Goal: Task Accomplishment & Management: Manage account settings

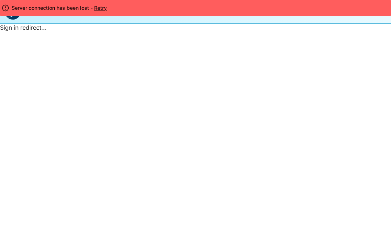
click at [102, 11] on button "Retry" at bounding box center [100, 7] width 14 height 7
click at [12, 24] on div "Sign in redirect..." at bounding box center [195, 27] width 391 height 9
click at [12, 19] on img at bounding box center [12, 11] width 17 height 17
click at [269, 32] on div "Sign in redirect..." at bounding box center [195, 27] width 391 height 9
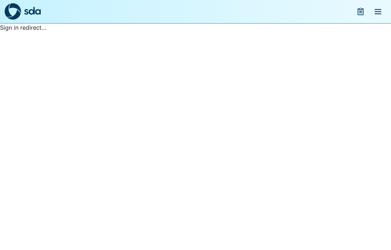
click at [386, 11] on button "menu" at bounding box center [377, 11] width 17 height 17
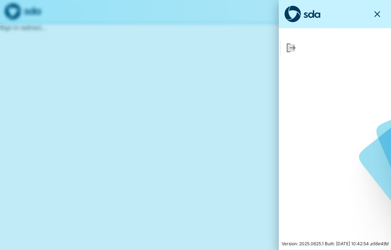
click at [287, 50] on icon "Sign Out" at bounding box center [291, 48] width 8 height 8
click at [380, 13] on icon "button" at bounding box center [377, 14] width 9 height 9
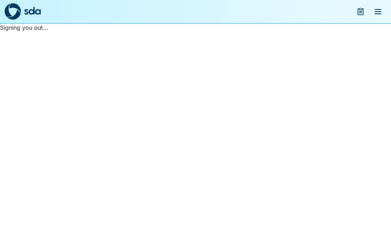
click at [21, 8] on img at bounding box center [12, 11] width 17 height 17
click at [33, 9] on img at bounding box center [32, 11] width 17 height 8
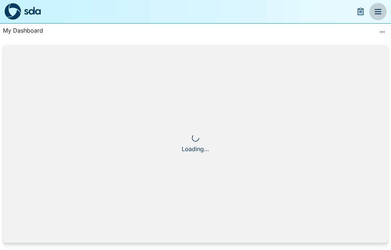
click at [377, 9] on icon "menu" at bounding box center [378, 11] width 9 height 9
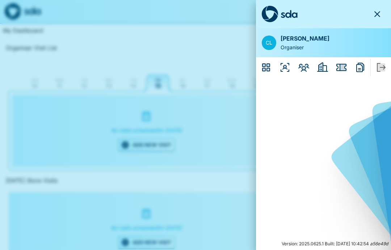
click at [189, 51] on div at bounding box center [195, 125] width 391 height 250
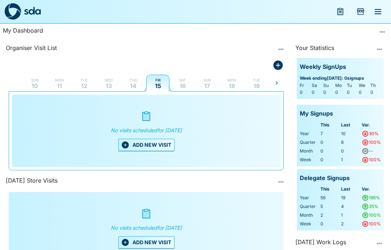
click at [117, 100] on div "No visits scheduled for Friday, August 15th, 2025 ADD NEW VISIT" at bounding box center [146, 130] width 263 height 67
click at [109, 85] on p "13" at bounding box center [109, 86] width 6 height 6
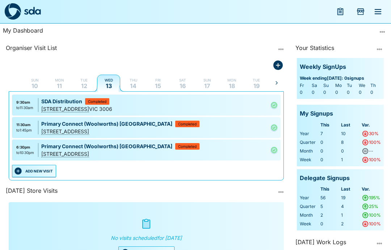
click at [132, 86] on p "14" at bounding box center [133, 86] width 7 height 6
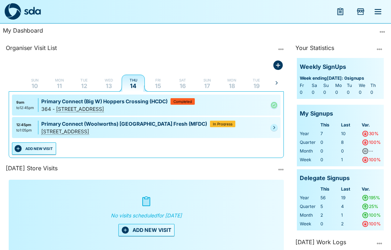
click at [274, 127] on icon "Pending" at bounding box center [274, 127] width 2 height 3
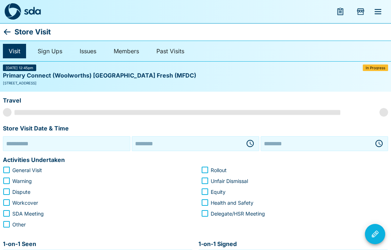
type input "**********"
type input "********"
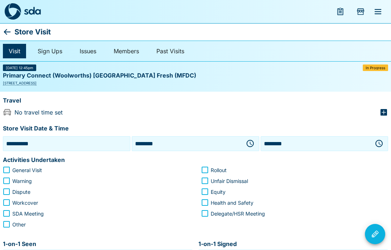
click at [4, 31] on icon at bounding box center [7, 32] width 9 height 9
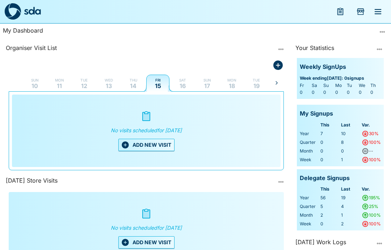
click at [135, 86] on p "14" at bounding box center [133, 86] width 7 height 6
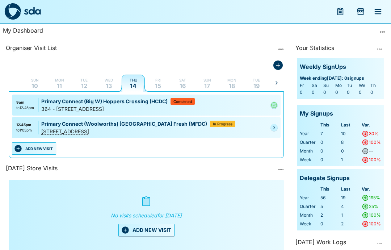
click at [271, 131] on link at bounding box center [274, 127] width 7 height 7
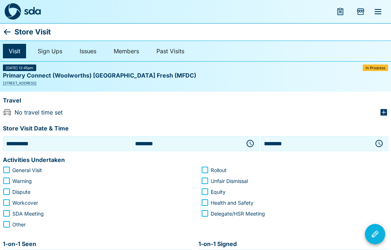
click at [380, 141] on icon "button" at bounding box center [379, 143] width 9 height 9
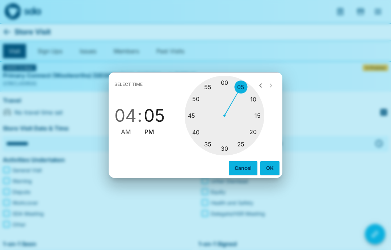
type input "********"
click at [147, 131] on span "PM" at bounding box center [149, 132] width 10 height 10
click at [271, 165] on button "OK" at bounding box center [269, 168] width 19 height 14
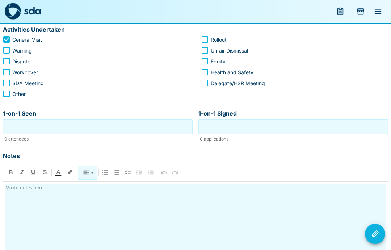
scroll to position [132, 0]
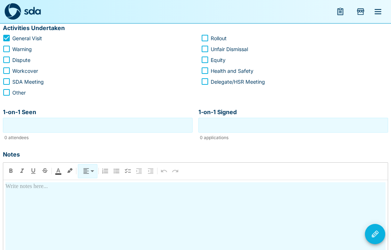
click at [98, 190] on div at bounding box center [195, 244] width 380 height 125
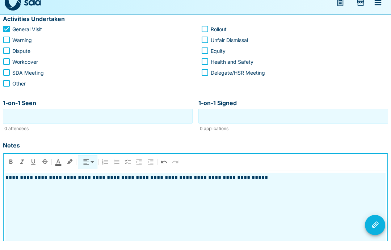
scroll to position [210, 0]
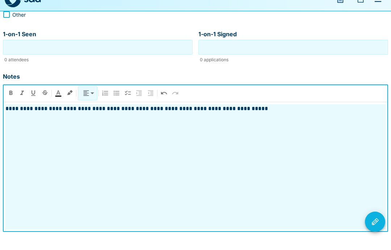
click at [377, 230] on icon "Visit Actions" at bounding box center [375, 234] width 9 height 9
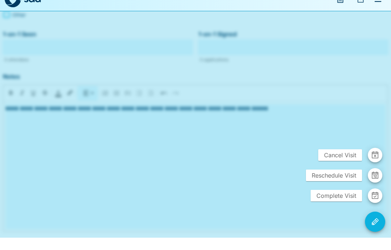
scroll to position [181, 0]
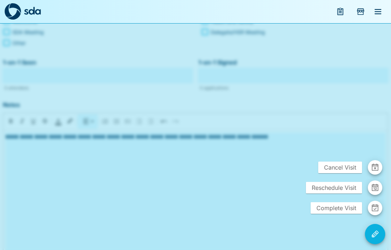
click at [336, 214] on span "Complete Visit" at bounding box center [336, 208] width 51 height 12
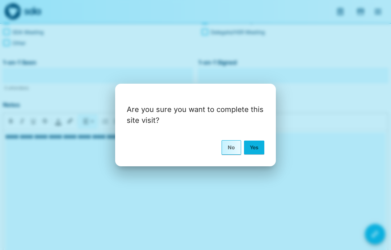
click at [261, 154] on button "Yes" at bounding box center [254, 148] width 20 height 14
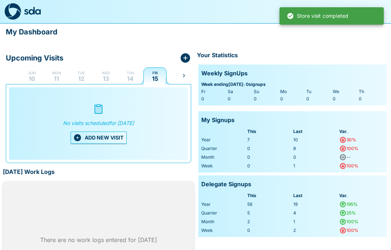
click at [127, 72] on p "Thu" at bounding box center [131, 73] width 8 height 6
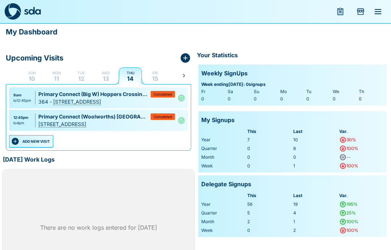
click at [154, 74] on p "Fri" at bounding box center [154, 73] width 5 height 6
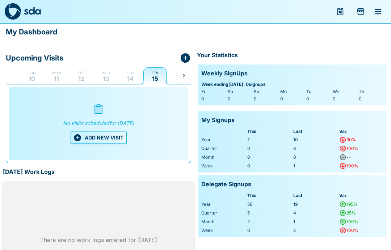
click at [381, 11] on icon "menu" at bounding box center [378, 11] width 7 height 5
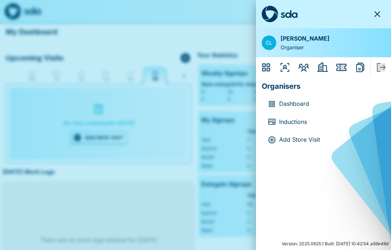
click at [380, 12] on icon "button" at bounding box center [377, 14] width 6 height 6
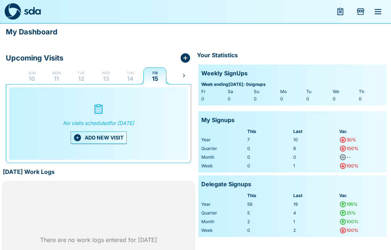
click at [107, 138] on button "ADD NEW VISIT" at bounding box center [99, 137] width 56 height 12
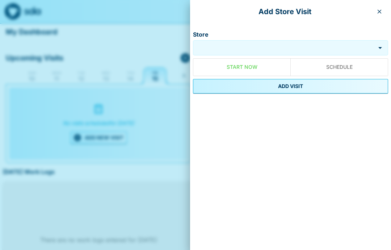
click at [239, 46] on input "Store" at bounding box center [284, 48] width 179 height 8
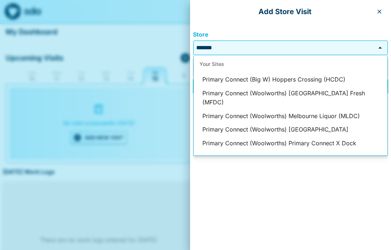
click at [308, 137] on li "Primary Connect (Woolworths) Primary Connect X Dock" at bounding box center [291, 144] width 194 height 14
type input "**********"
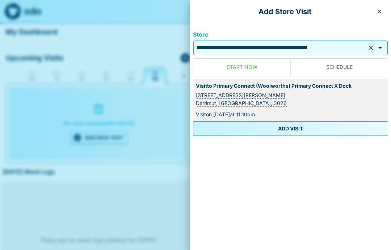
click at [293, 126] on button "ADD VISIT" at bounding box center [290, 128] width 195 height 14
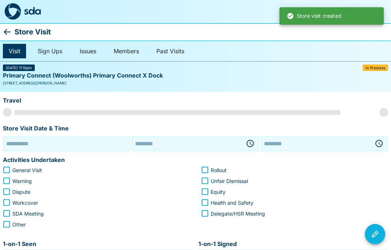
type input "**********"
type input "********"
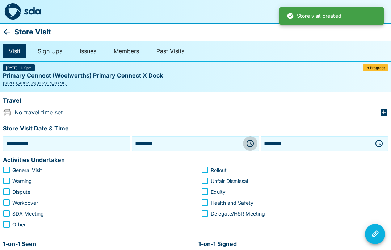
click at [249, 142] on icon "button" at bounding box center [250, 143] width 9 height 9
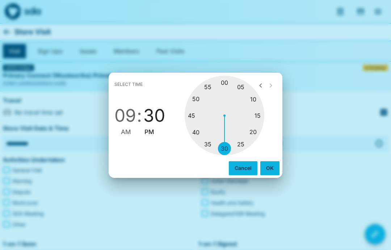
click at [129, 135] on span "AM" at bounding box center [126, 132] width 10 height 10
type input "********"
click at [272, 167] on button "OK" at bounding box center [269, 168] width 19 height 14
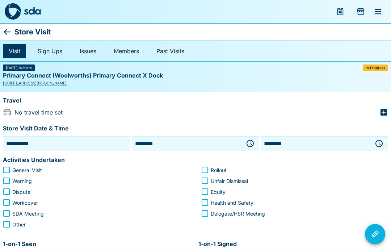
click at [380, 144] on icon "button" at bounding box center [379, 143] width 9 height 9
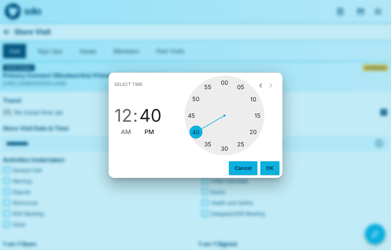
click at [210, 84] on div at bounding box center [225, 116] width 80 height 80
type input "********"
click at [148, 129] on span "PM" at bounding box center [149, 132] width 10 height 10
click at [276, 165] on button "OK" at bounding box center [269, 168] width 19 height 14
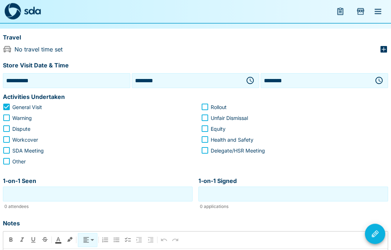
scroll to position [63, 0]
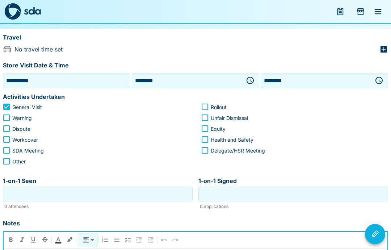
scroll to position [183, 0]
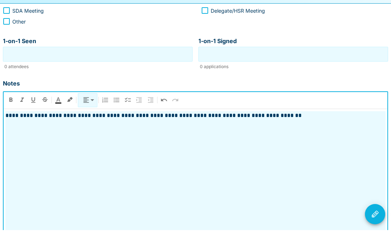
click at [376, 230] on icon "Visit Actions" at bounding box center [375, 234] width 9 height 9
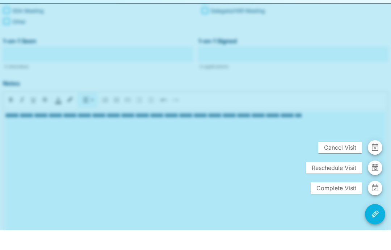
scroll to position [181, 0]
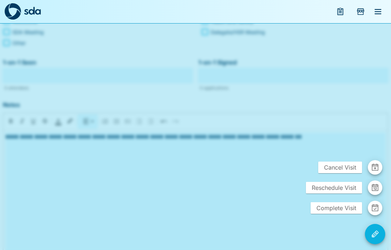
click at [335, 214] on span "Complete Visit" at bounding box center [336, 208] width 51 height 12
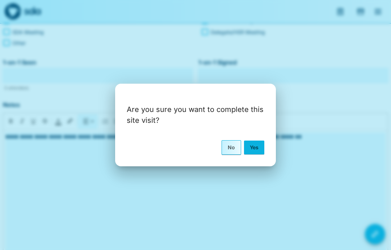
click at [255, 154] on button "Yes" at bounding box center [254, 148] width 20 height 14
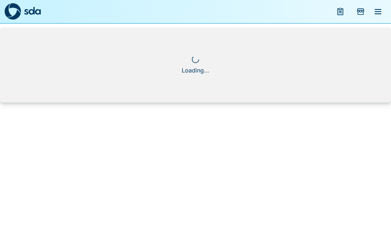
scroll to position [0, 0]
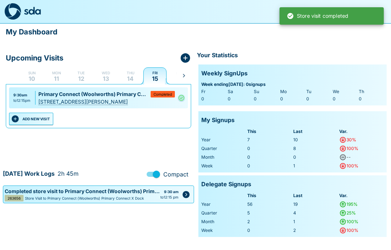
click at [30, 116] on button "ADD NEW VISIT" at bounding box center [31, 119] width 44 height 12
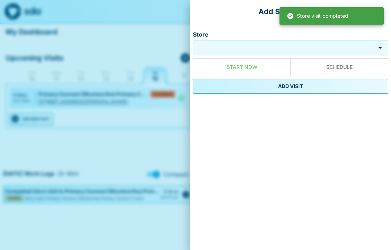
click at [248, 49] on input "Store" at bounding box center [284, 48] width 179 height 8
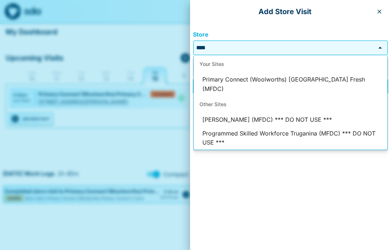
click at [290, 79] on li "Primary Connect (Woolworths) Melbourne Fresh (MFDC)" at bounding box center [291, 84] width 194 height 23
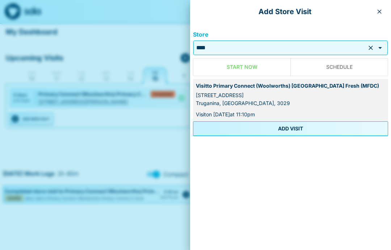
type input "**********"
click at [295, 127] on button "ADD VISIT" at bounding box center [290, 128] width 195 height 14
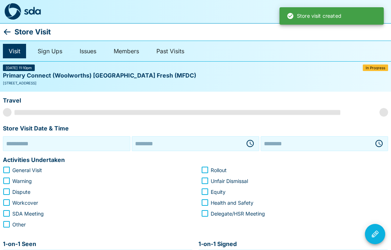
type input "**********"
type input "********"
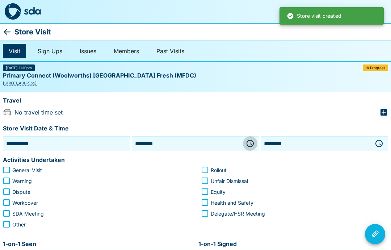
click at [249, 144] on icon "button" at bounding box center [250, 143] width 9 height 9
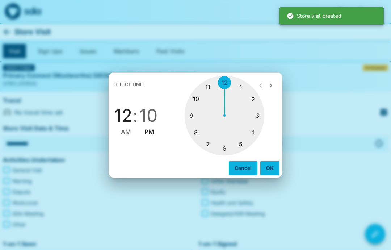
click at [210, 88] on div at bounding box center [225, 116] width 80 height 80
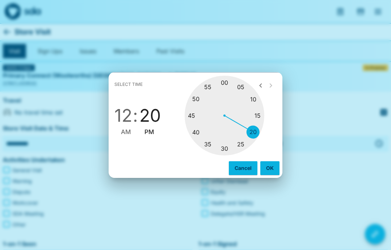
type input "********"
click at [273, 130] on div "05 10 15 20 25 30 35 40 45 50 55 00" at bounding box center [224, 116] width 110 height 80
click at [146, 133] on span "PM" at bounding box center [149, 132] width 10 height 10
click at [272, 166] on button "OK" at bounding box center [269, 168] width 19 height 14
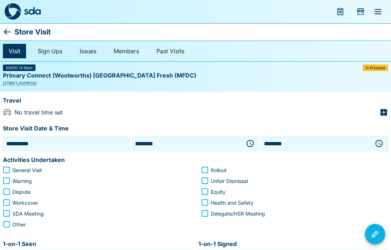
click at [387, 139] on div "******** ​" at bounding box center [324, 143] width 127 height 15
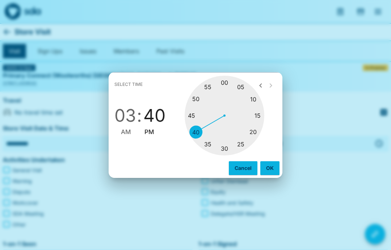
type input "********"
click at [150, 133] on span "PM" at bounding box center [149, 132] width 10 height 10
click at [272, 170] on button "OK" at bounding box center [269, 168] width 19 height 14
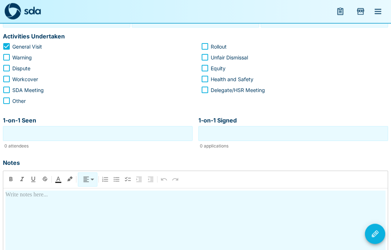
scroll to position [128, 0]
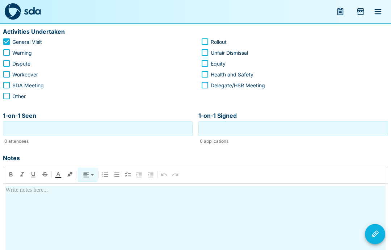
click at [64, 199] on div at bounding box center [195, 248] width 380 height 125
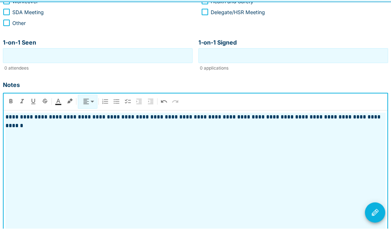
scroll to position [210, 0]
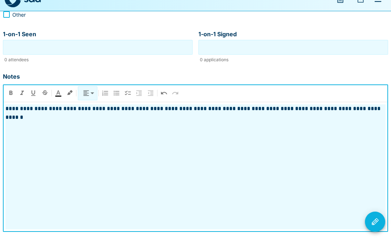
click at [376, 230] on icon "Visit Actions" at bounding box center [375, 234] width 9 height 9
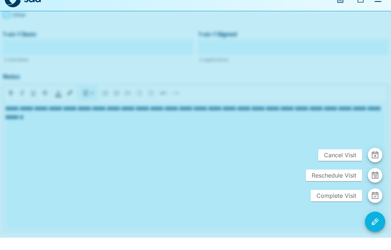
scroll to position [181, 0]
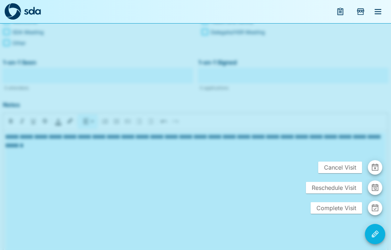
click at [340, 214] on span "Complete Visit" at bounding box center [336, 208] width 51 height 12
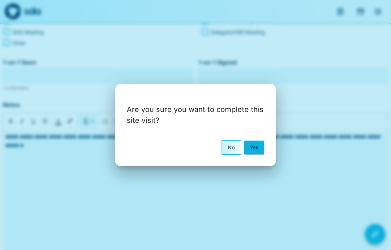
click at [256, 154] on button "Yes" at bounding box center [254, 148] width 20 height 14
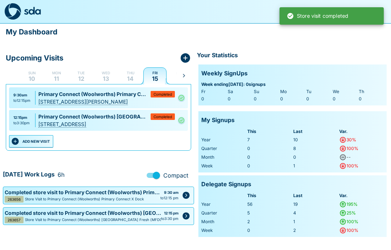
click at [40, 142] on button "ADD NEW VISIT" at bounding box center [31, 141] width 44 height 12
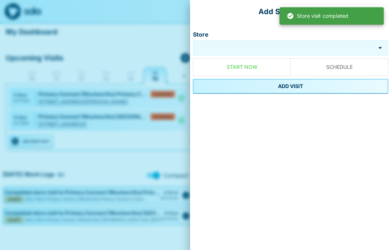
click at [263, 47] on input "Store" at bounding box center [284, 48] width 179 height 8
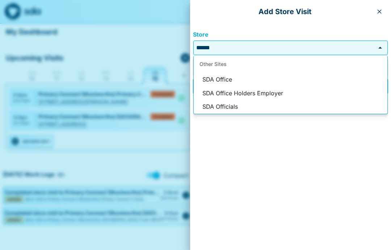
click at [232, 107] on li "SDA Officials" at bounding box center [291, 107] width 194 height 14
type input "**********"
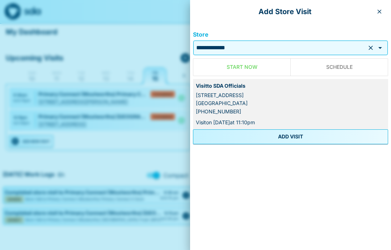
click at [296, 85] on div "Visit to SDA Officials" at bounding box center [290, 86] width 189 height 8
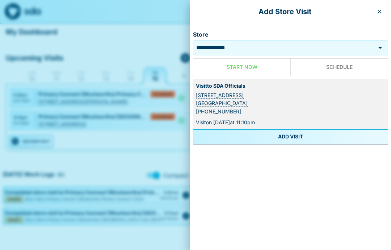
click at [302, 136] on button "ADD VISIT" at bounding box center [290, 136] width 195 height 14
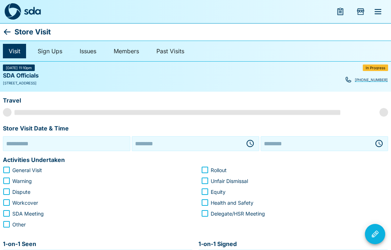
type input "**********"
type input "********"
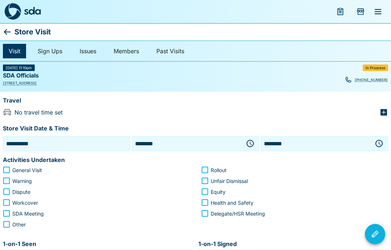
click at [247, 143] on icon "button" at bounding box center [250, 143] width 7 height 7
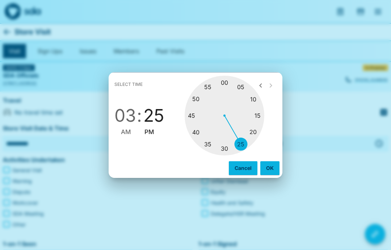
type input "********"
click at [273, 166] on button "OK" at bounding box center [269, 168] width 19 height 14
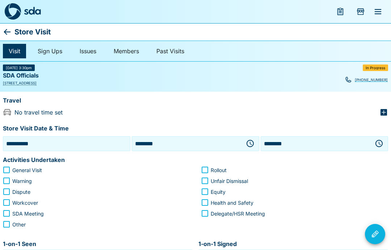
click at [381, 143] on icon "button" at bounding box center [379, 143] width 9 height 9
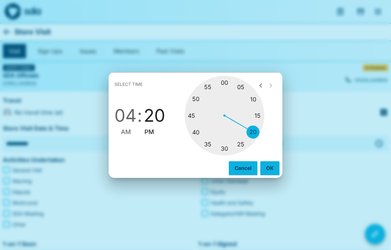
type input "********"
click at [149, 126] on span "15" at bounding box center [152, 115] width 17 height 20
click at [152, 132] on span "PM" at bounding box center [149, 132] width 10 height 10
click at [272, 168] on button "OK" at bounding box center [269, 168] width 19 height 14
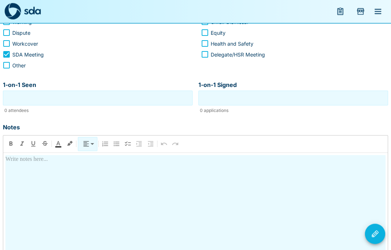
scroll to position [167, 0]
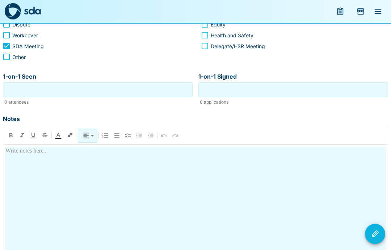
click at [73, 171] on div at bounding box center [195, 209] width 380 height 125
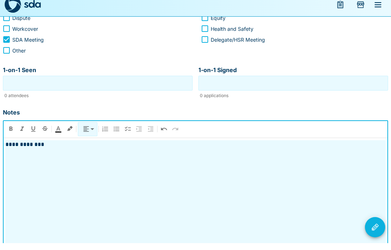
scroll to position [210, 0]
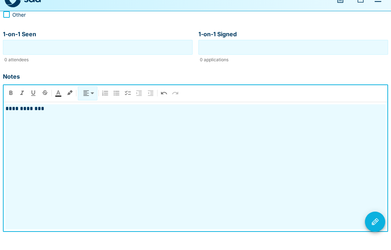
click at [377, 230] on icon "Visit Actions" at bounding box center [375, 233] width 7 height 7
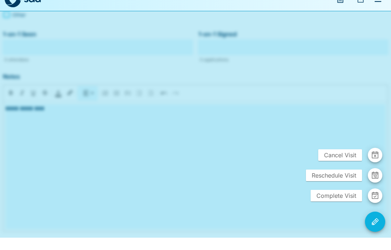
scroll to position [181, 0]
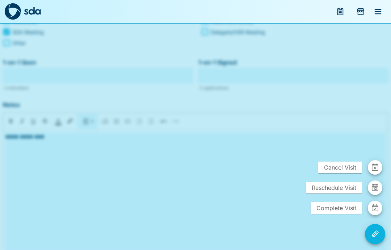
click at [335, 214] on span "Complete Visit" at bounding box center [336, 208] width 51 height 12
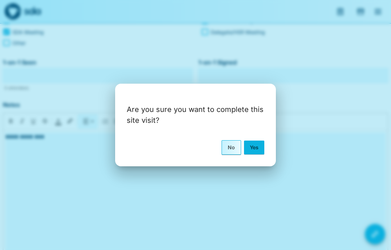
click at [259, 154] on button "Yes" at bounding box center [254, 148] width 20 height 14
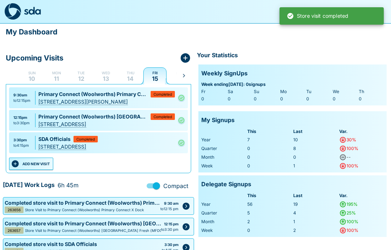
click at [58, 77] on p "11" at bounding box center [56, 79] width 5 height 6
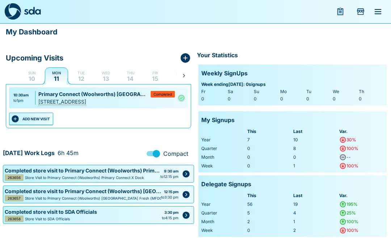
click at [42, 114] on button "ADD NEW VISIT" at bounding box center [31, 119] width 44 height 12
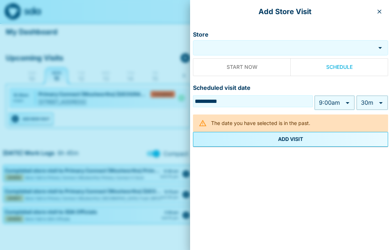
click at [243, 47] on input "Store" at bounding box center [284, 48] width 179 height 8
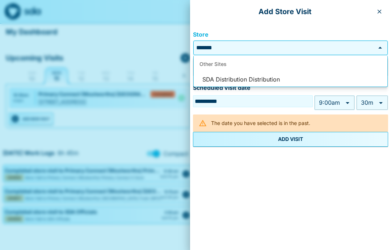
click at [265, 78] on li "SDA Distribution Distribution" at bounding box center [291, 80] width 194 height 14
type input "**********"
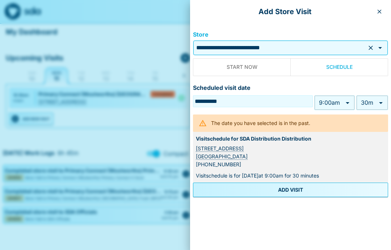
click at [347, 104] on body "My Dashboard Upcoming Visits Sun 10 Mon 11 Tue 12 Wed 13 Thu 14 Fri 15 Sat 16 S…" at bounding box center [195, 120] width 391 height 241
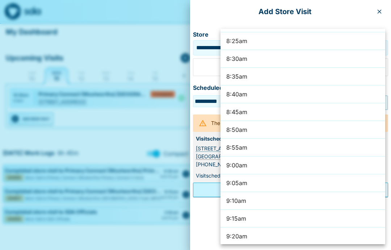
scroll to position [1791, 0]
click at [278, 62] on li "8:30am" at bounding box center [303, 60] width 165 height 18
type input "******"
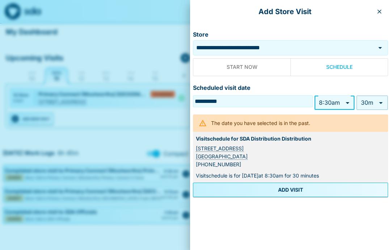
click at [382, 103] on body "My Dashboard Upcoming Visits Sun 10 Mon 11 Tue 12 Wed 13 Thu 14 Fri 15 Sat 16 S…" at bounding box center [195, 120] width 391 height 241
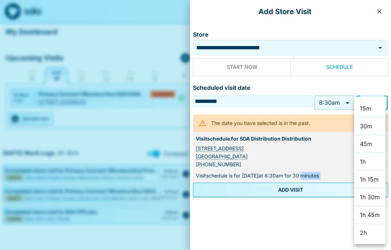
click at [290, 190] on div at bounding box center [195, 125] width 391 height 250
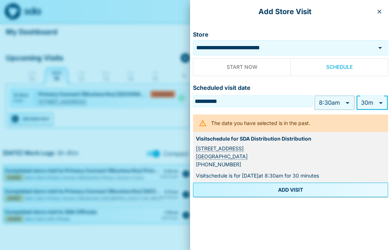
click at [293, 189] on button "ADD VISIT" at bounding box center [290, 190] width 195 height 14
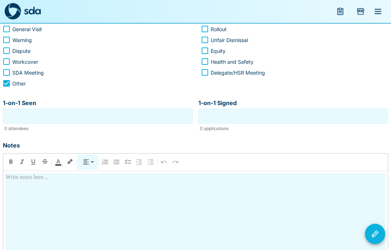
scroll to position [142, 0]
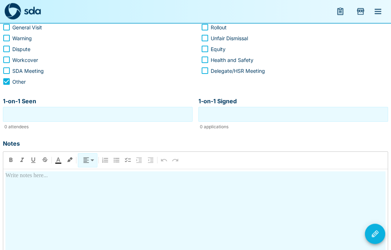
click at [38, 183] on div at bounding box center [195, 234] width 380 height 125
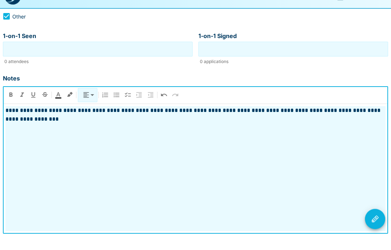
scroll to position [210, 0]
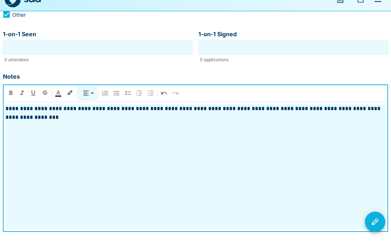
click at [374, 230] on icon "Visit Actions" at bounding box center [375, 234] width 9 height 9
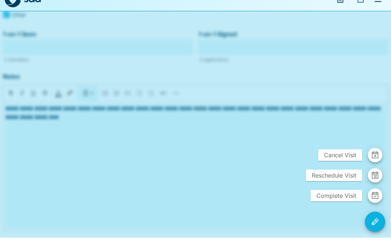
scroll to position [181, 0]
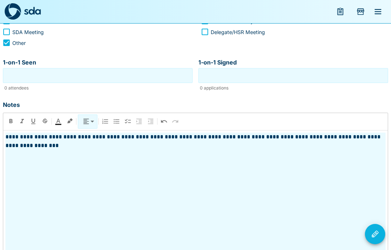
click at [370, 154] on div at bounding box center [195, 125] width 391 height 250
click at [5, 142] on p "**********" at bounding box center [195, 141] width 380 height 17
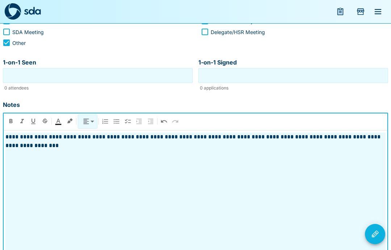
click at [6, 137] on p "**********" at bounding box center [195, 141] width 380 height 17
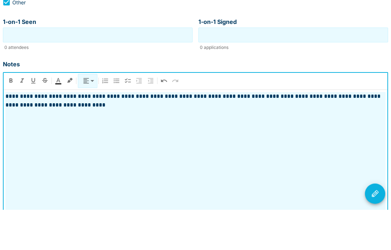
scroll to position [210, 0]
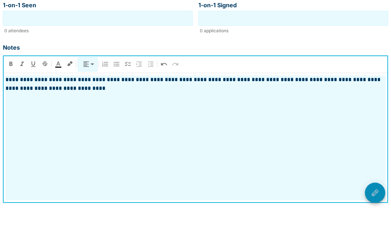
click at [378, 230] on icon "Visit Actions" at bounding box center [375, 234] width 9 height 9
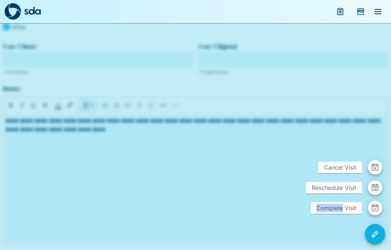
click at [351, 210] on span "Complete Visit" at bounding box center [336, 208] width 51 height 12
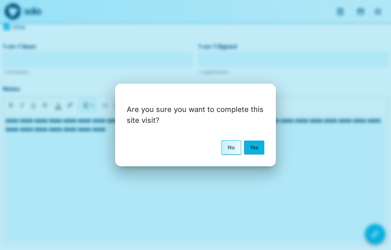
click at [255, 144] on button "Yes" at bounding box center [254, 148] width 20 height 14
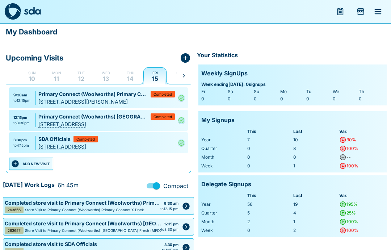
click at [54, 73] on p "Mon" at bounding box center [56, 73] width 9 height 6
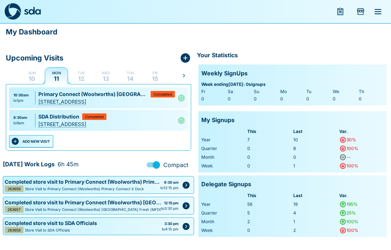
click at [123, 118] on div "SDA Distribution Completed" at bounding box center [106, 117] width 137 height 8
